Goal: Information Seeking & Learning: Understand process/instructions

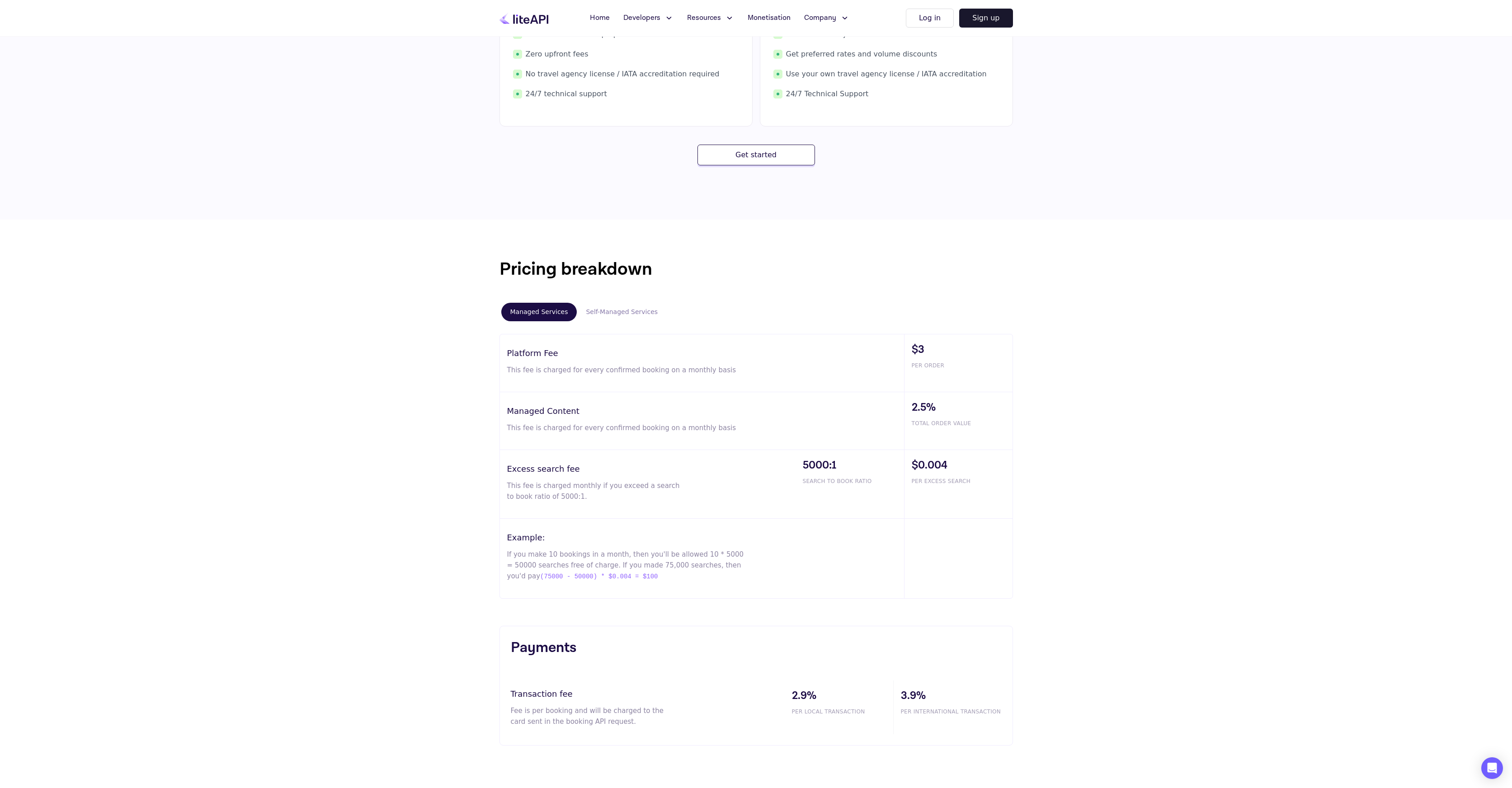
scroll to position [300, 0]
drag, startPoint x: 513, startPoint y: 367, endPoint x: 532, endPoint y: 368, distance: 19.0
click at [531, 368] on p "This fee is charged for every confirmed booking on a monthly basis" at bounding box center [626, 366] width 239 height 11
drag, startPoint x: 721, startPoint y: 368, endPoint x: 504, endPoint y: 369, distance: 217.0
click at [496, 370] on div "Pricing breakdown Managed Services Self-Managed Services Platform Fee This fee …" at bounding box center [756, 423] width 543 height 343
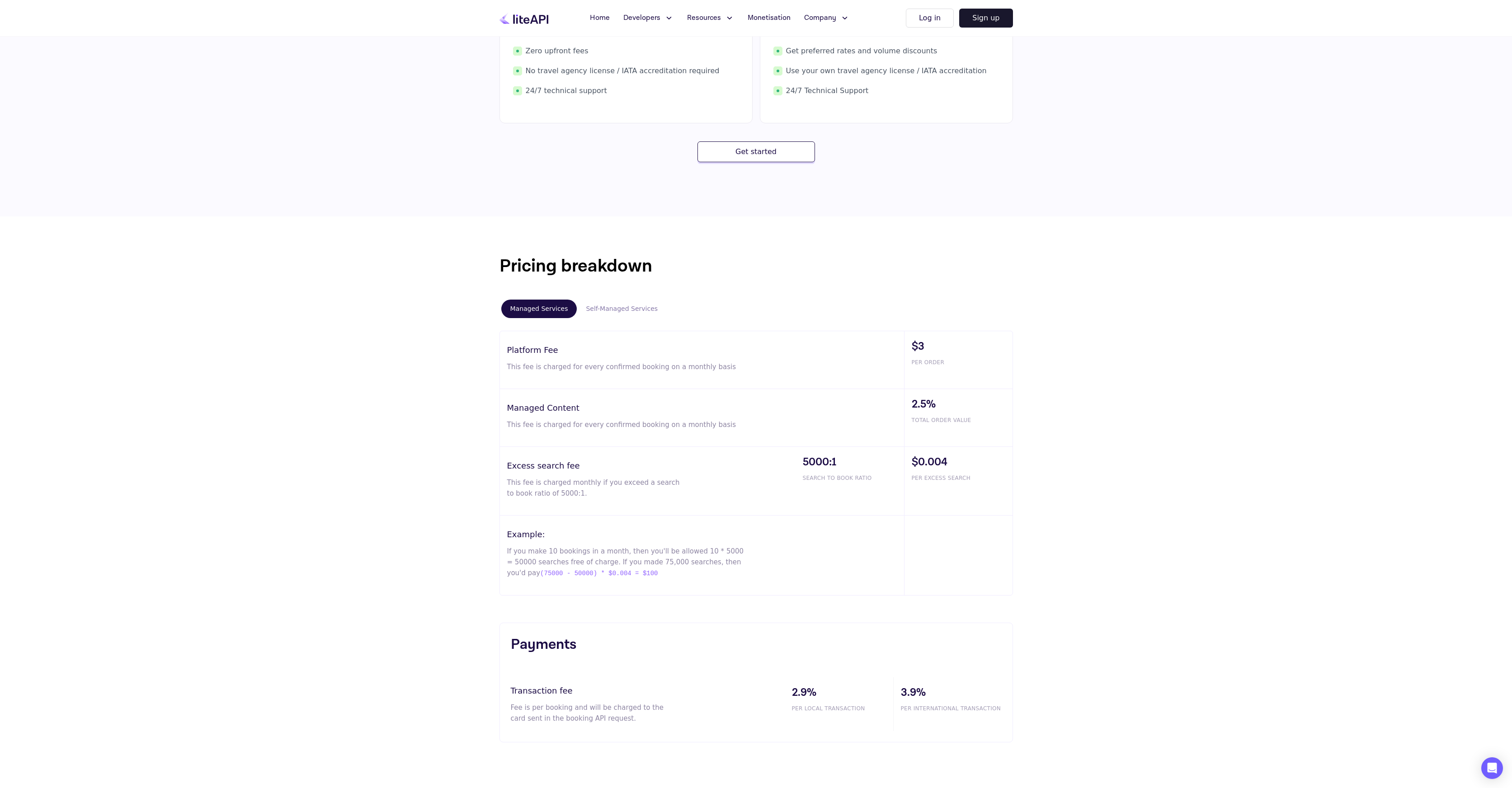
click at [1171, 333] on div "Pricing breakdown Managed Services Self-Managed Services Platform Fee This fee …" at bounding box center [756, 497] width 1512 height 562
drag, startPoint x: 521, startPoint y: 423, endPoint x: 995, endPoint y: 422, distance: 474.0
click at [995, 422] on div "Managed Content This fee is charged for every confirmed booking on a monthly ba…" at bounding box center [756, 418] width 513 height 58
click at [995, 423] on span "TOTAL ORDER VALUE" at bounding box center [962, 420] width 101 height 8
drag, startPoint x: 981, startPoint y: 422, endPoint x: 914, endPoint y: 422, distance: 67.0
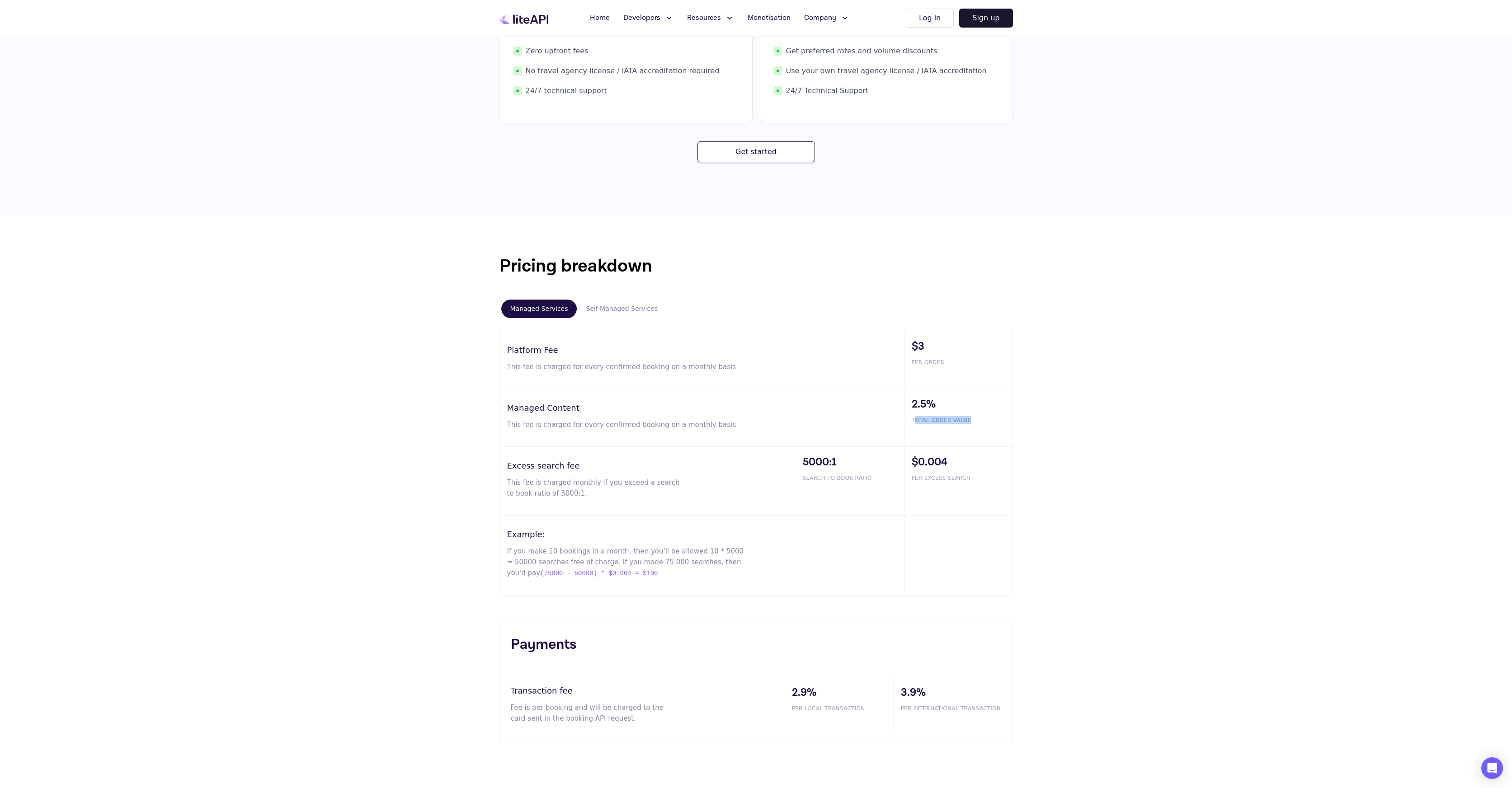
click at [914, 422] on span "TOTAL ORDER VALUE" at bounding box center [962, 420] width 101 height 8
drag, startPoint x: 515, startPoint y: 423, endPoint x: 610, endPoint y: 426, distance: 95.0
click at [605, 426] on p "This fee is charged for every confirmed booking on a monthly basis" at bounding box center [626, 424] width 239 height 11
drag, startPoint x: 624, startPoint y: 426, endPoint x: 667, endPoint y: 427, distance: 43.0
click at [667, 427] on p "This fee is charged for every confirmed booking on a monthly basis" at bounding box center [626, 424] width 239 height 11
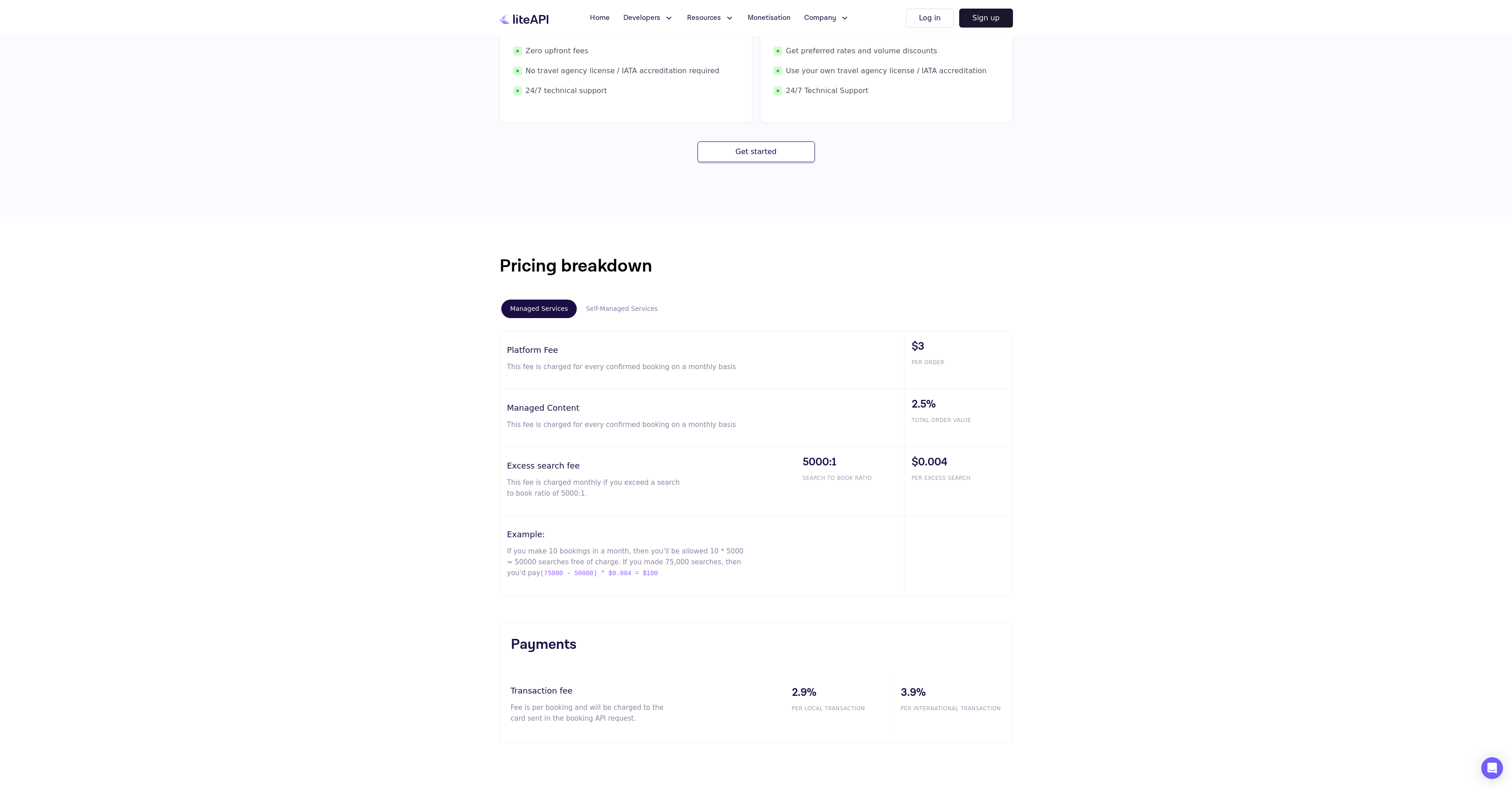
click at [693, 430] on div "Managed Content This fee is charged for every confirmed booking on a monthly ba…" at bounding box center [702, 417] width 404 height 57
drag, startPoint x: 717, startPoint y: 426, endPoint x: 530, endPoint y: 420, distance: 187.1
click at [530, 420] on p "This fee is charged for every confirmed booking on a monthly basis" at bounding box center [626, 424] width 239 height 11
click at [445, 505] on div "Pricing breakdown Managed Services Self-Managed Services Platform Fee This fee …" at bounding box center [756, 497] width 1512 height 562
click at [510, 486] on p "This fee is charged monthly if you exceed a search to book ratio of 5000:1." at bounding box center [593, 487] width 173 height 22
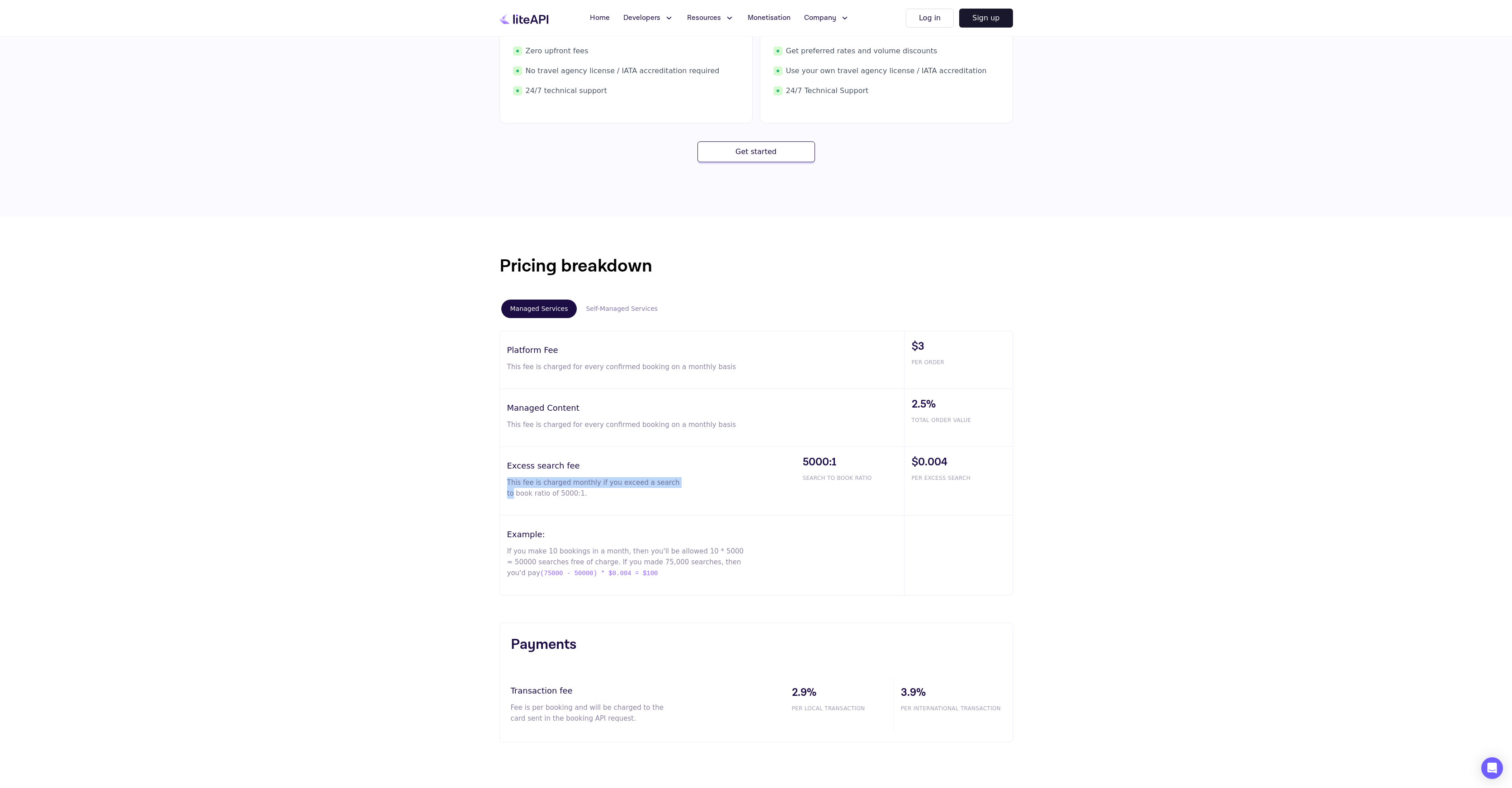
drag, startPoint x: 506, startPoint y: 481, endPoint x: 678, endPoint y: 487, distance: 172.1
click at [678, 487] on div "Excess search fee This fee is charged monthly if you exceed a search to book ra…" at bounding box center [647, 481] width 296 height 68
click at [681, 487] on div "Excess search fee This fee is charged monthly if you exceed a search to book ra…" at bounding box center [647, 481] width 296 height 68
drag, startPoint x: 562, startPoint y: 492, endPoint x: 487, endPoint y: 486, distance: 75.2
click at [503, 482] on div "Excess search fee This fee is charged monthly if you exceed a search to book ra…" at bounding box center [647, 481] width 296 height 68
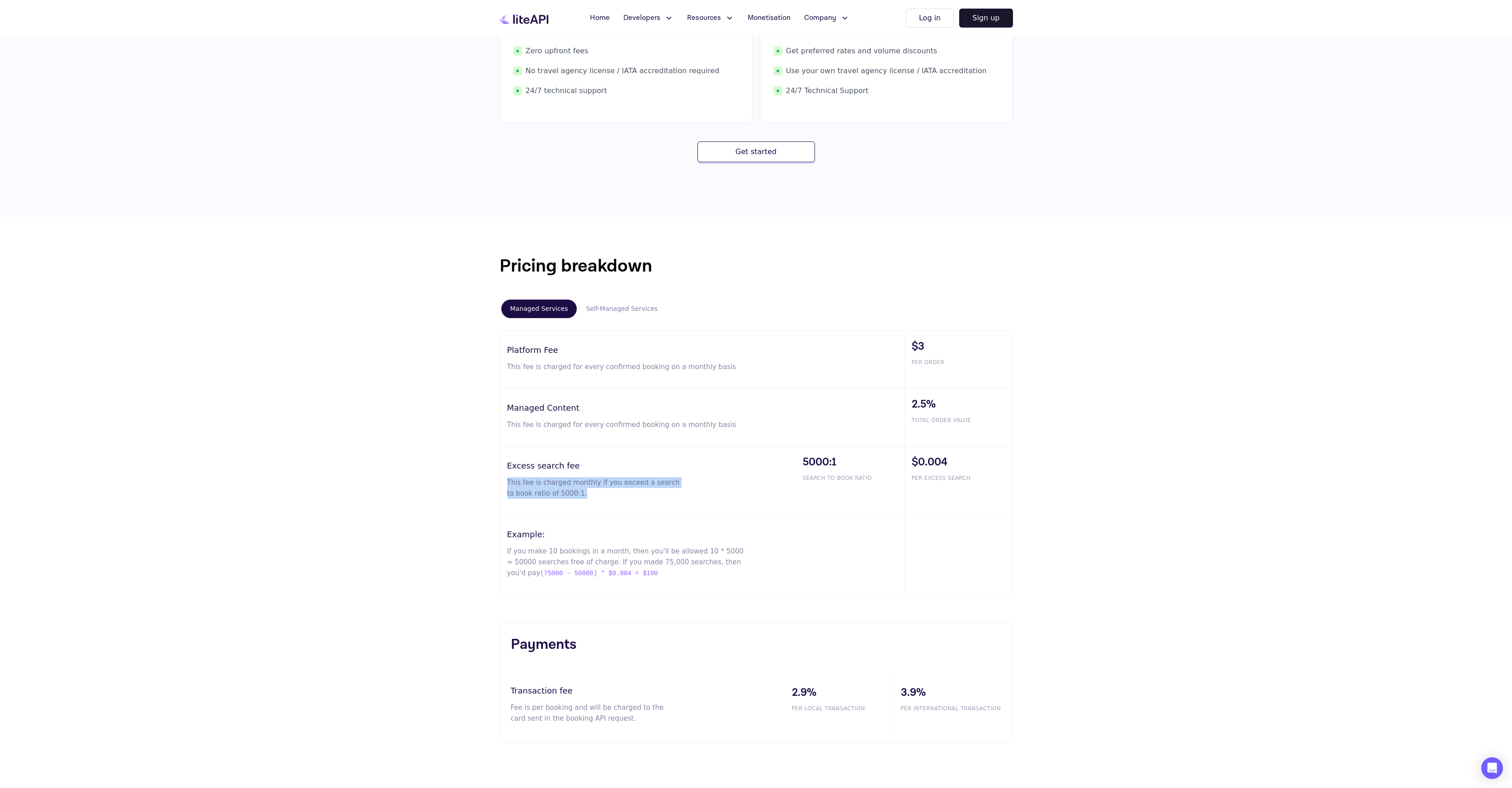
click at [470, 489] on div "Pricing breakdown Managed Services Self-Managed Services Platform Fee This fee …" at bounding box center [756, 497] width 1512 height 562
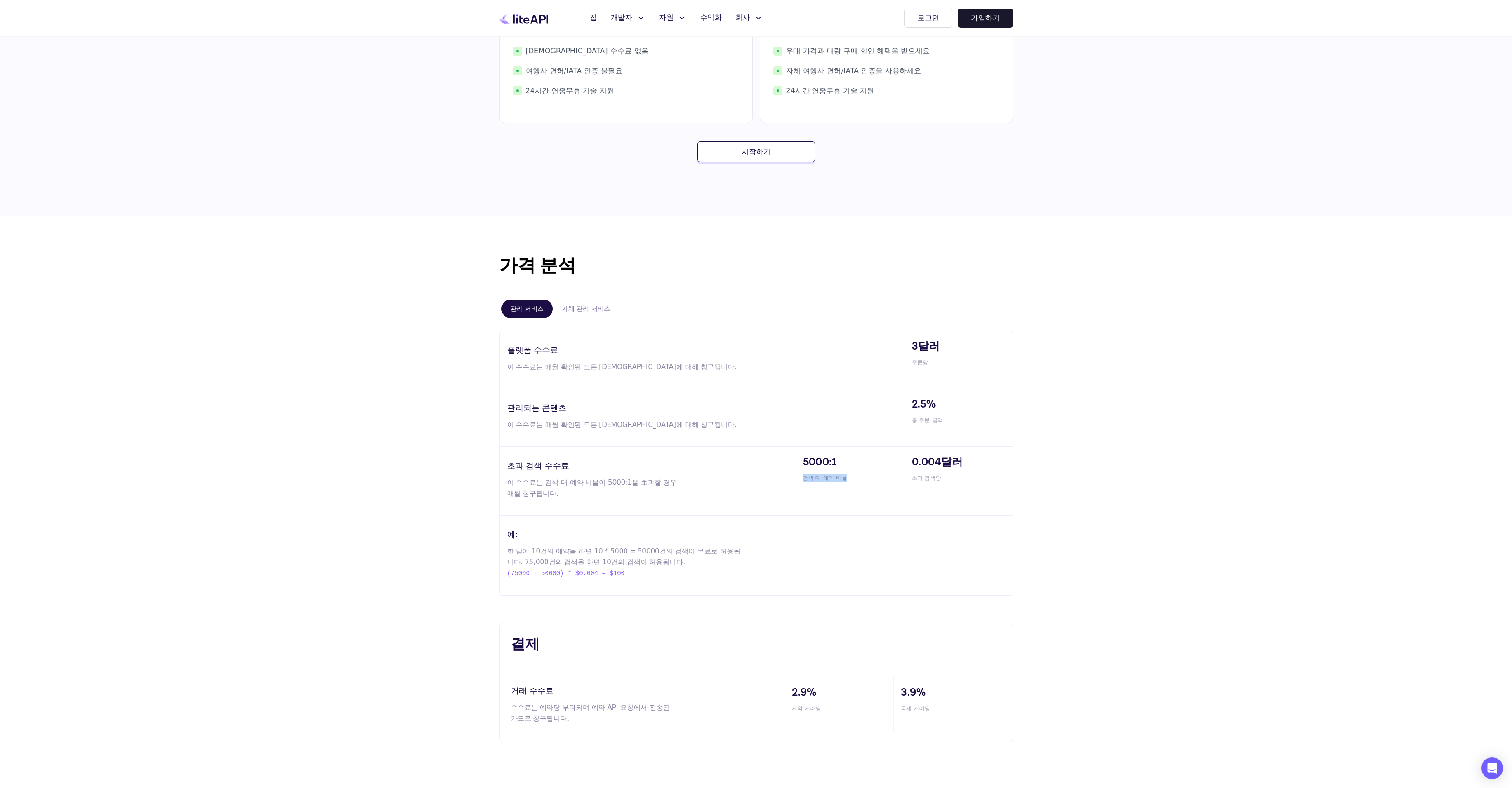
drag, startPoint x: 798, startPoint y: 475, endPoint x: 843, endPoint y: 479, distance: 45.2
click at [843, 479] on div "5000:1 검색 대 예약 비율" at bounding box center [850, 481] width 109 height 68
click at [845, 481] on span "검색 대 예약 비율" at bounding box center [852, 478] width 101 height 8
drag, startPoint x: 911, startPoint y: 479, endPoint x: 954, endPoint y: 480, distance: 43.0
click at [954, 480] on span "초과 검색당" at bounding box center [962, 478] width 101 height 8
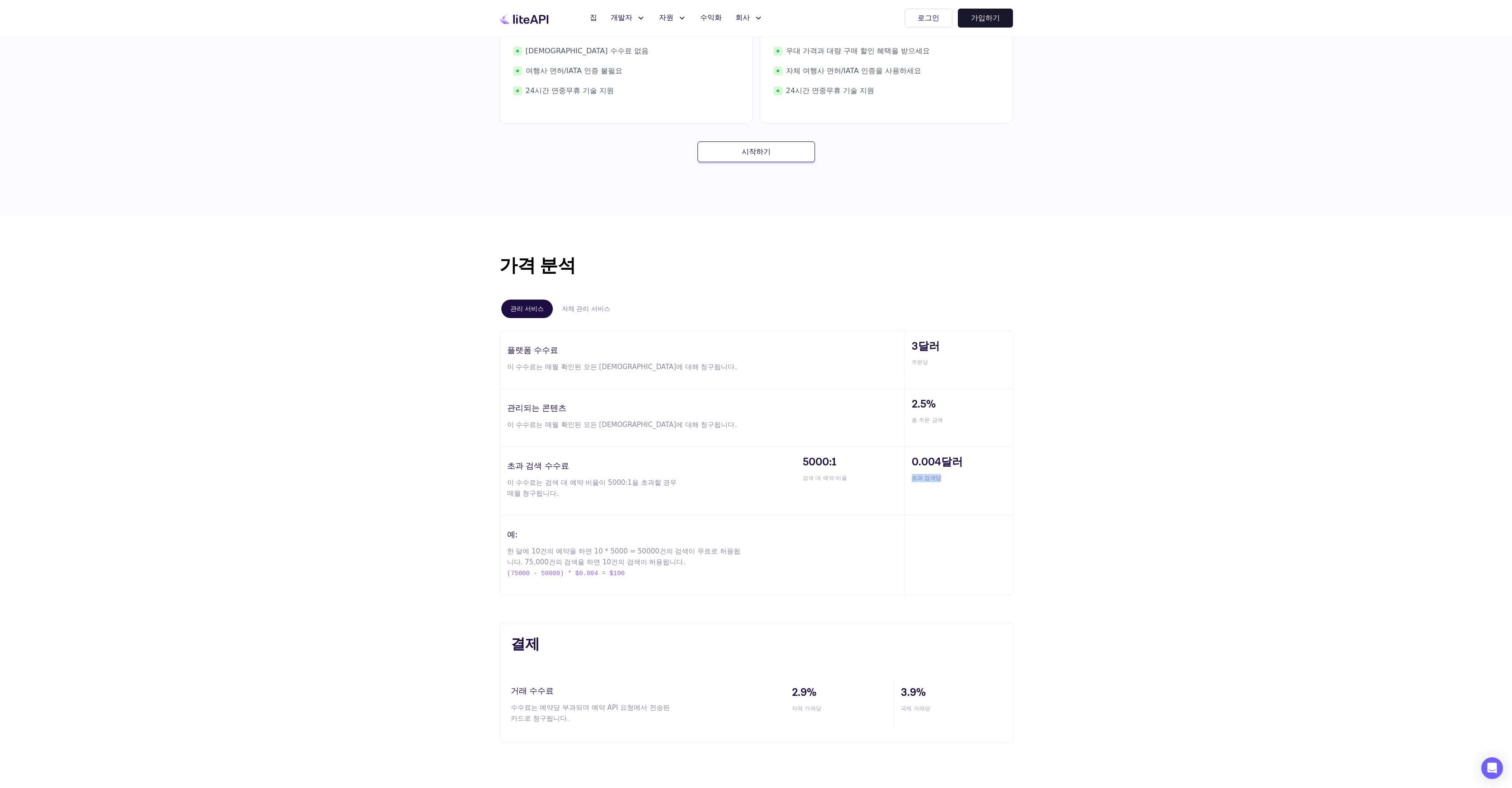
click at [1100, 495] on div "가격 분석 관리 서비스 자체 관리 서비스 플랫폼 수수료 이 수수료는 매월 확인된 모든 예약에 대해 청구됩니다. 3달러 주문당 관리되는 콘텐츠 …" at bounding box center [756, 497] width 1512 height 562
